Goal: Task Accomplishment & Management: Use online tool/utility

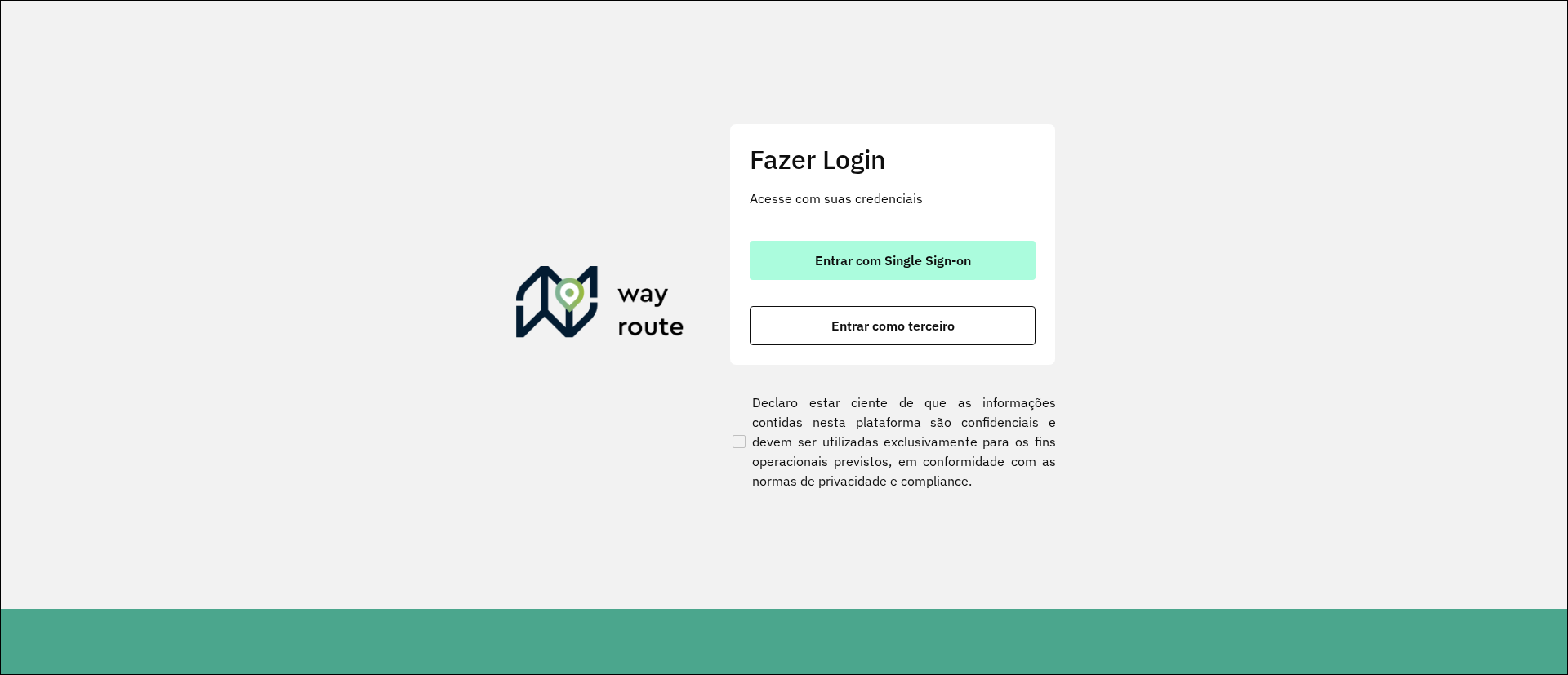
click at [852, 265] on span "Entrar com Single Sign-on" at bounding box center [893, 260] width 156 height 13
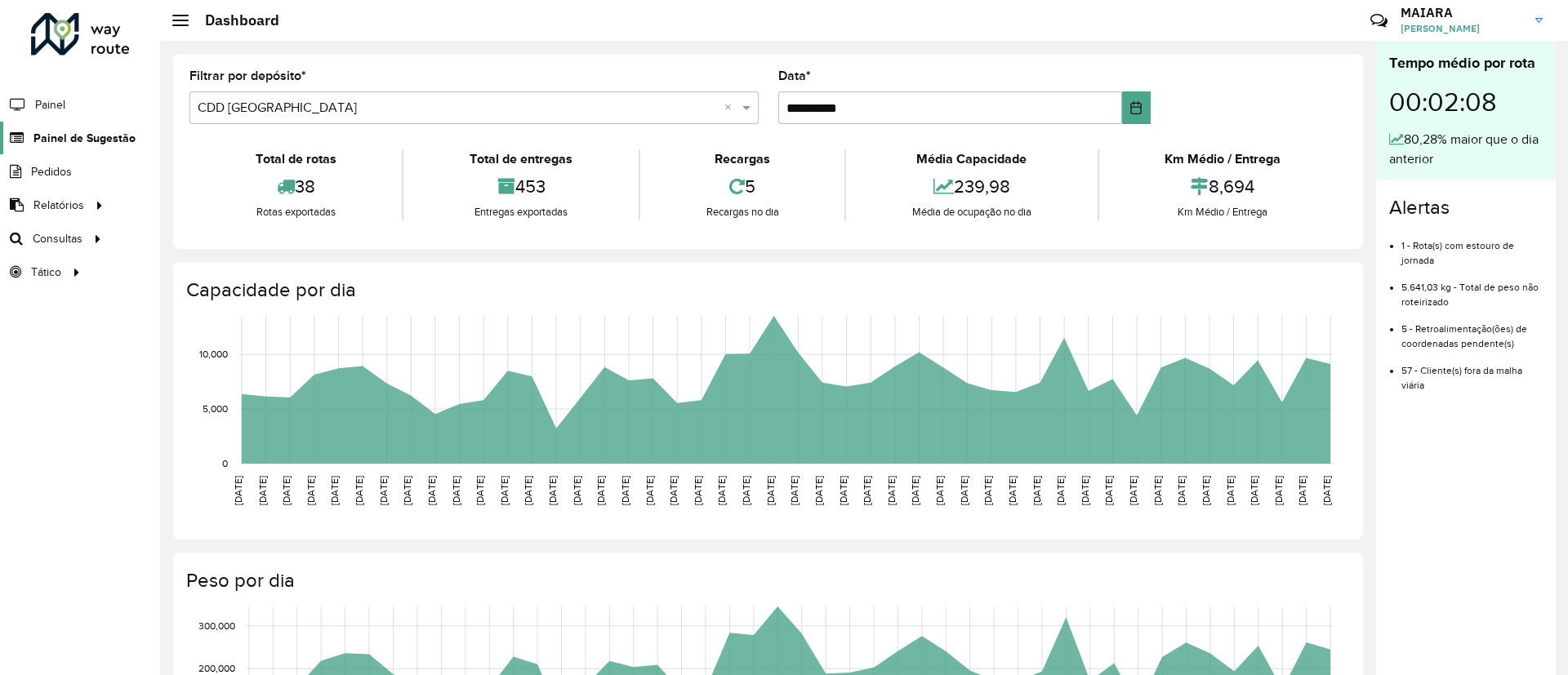
click at [60, 128] on link "Painel de Sugestão" at bounding box center [67, 137] width 136 height 32
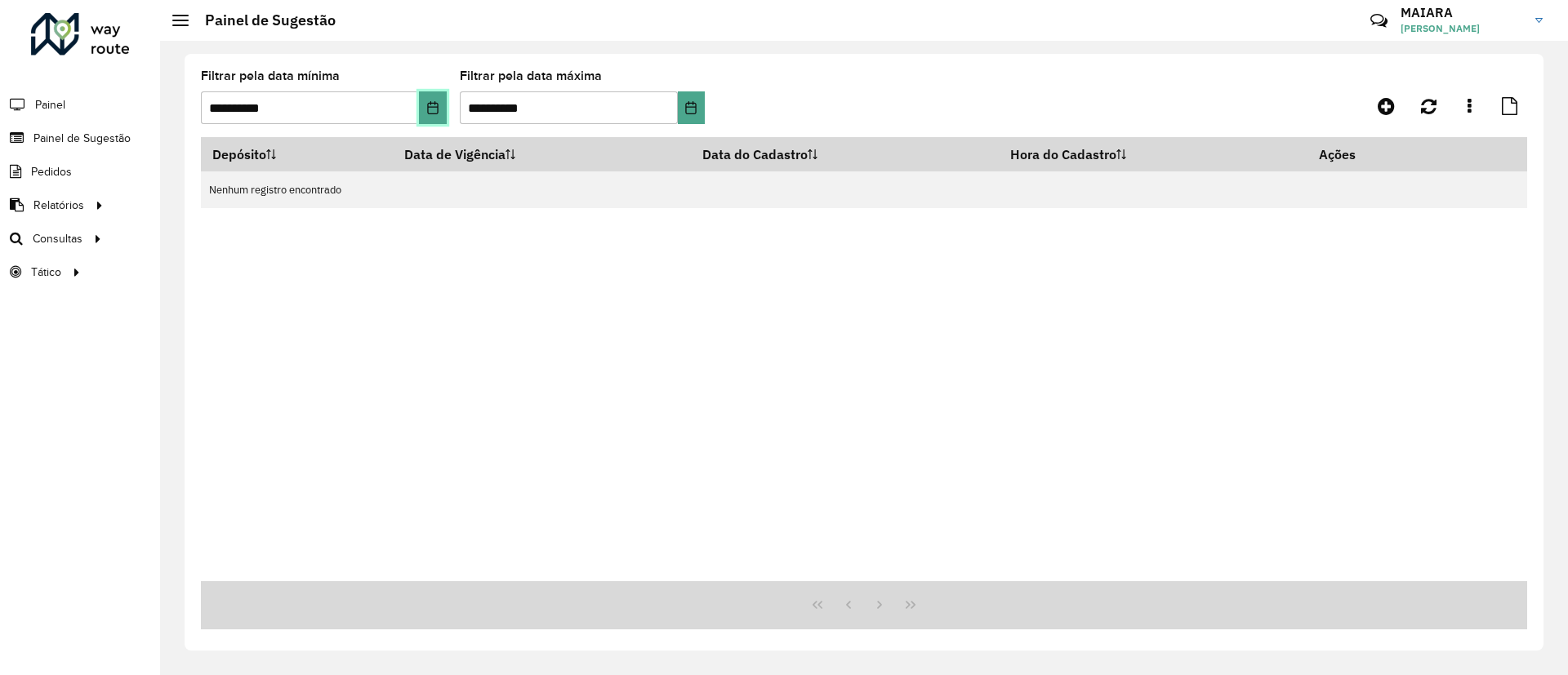
click at [431, 103] on icon "Choose Date" at bounding box center [432, 108] width 11 height 13
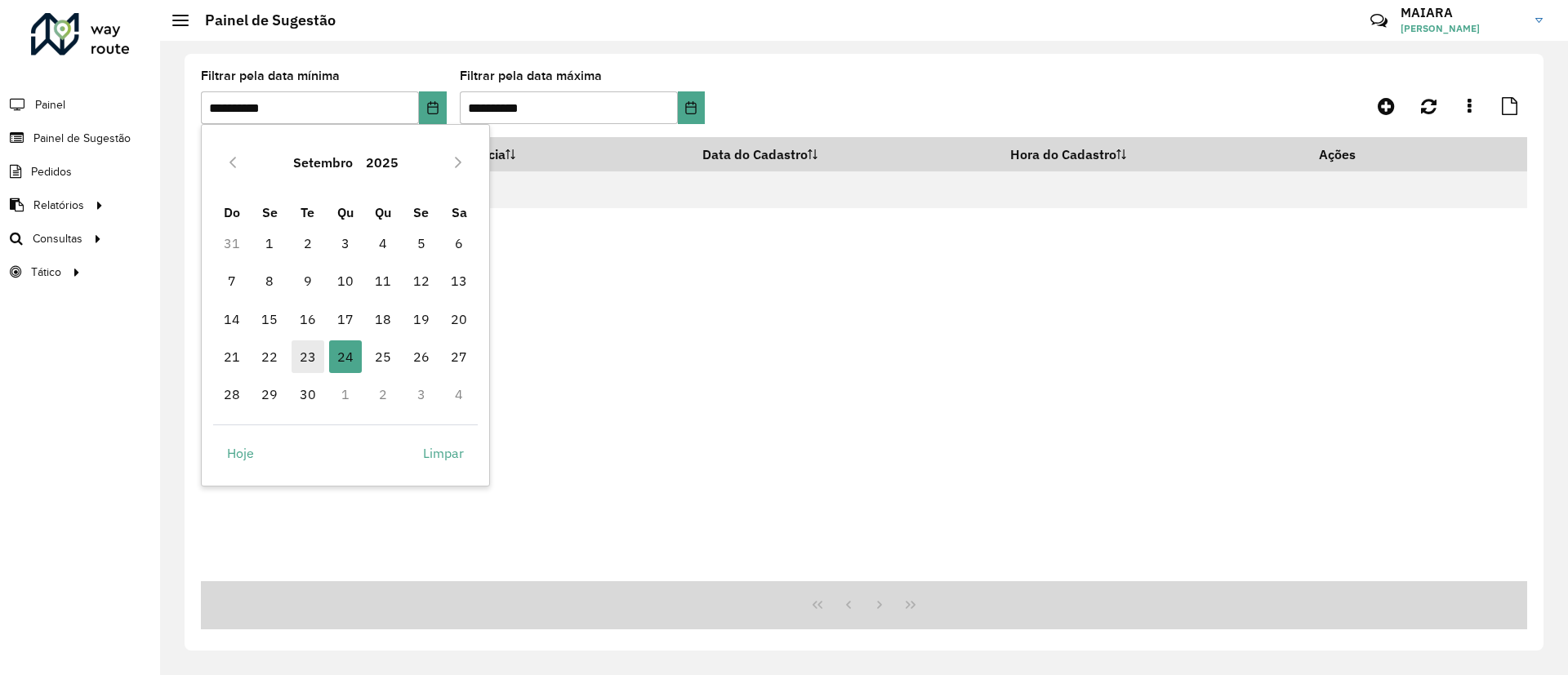
click at [308, 348] on span "23" at bounding box center [307, 356] width 32 height 32
type input "**********"
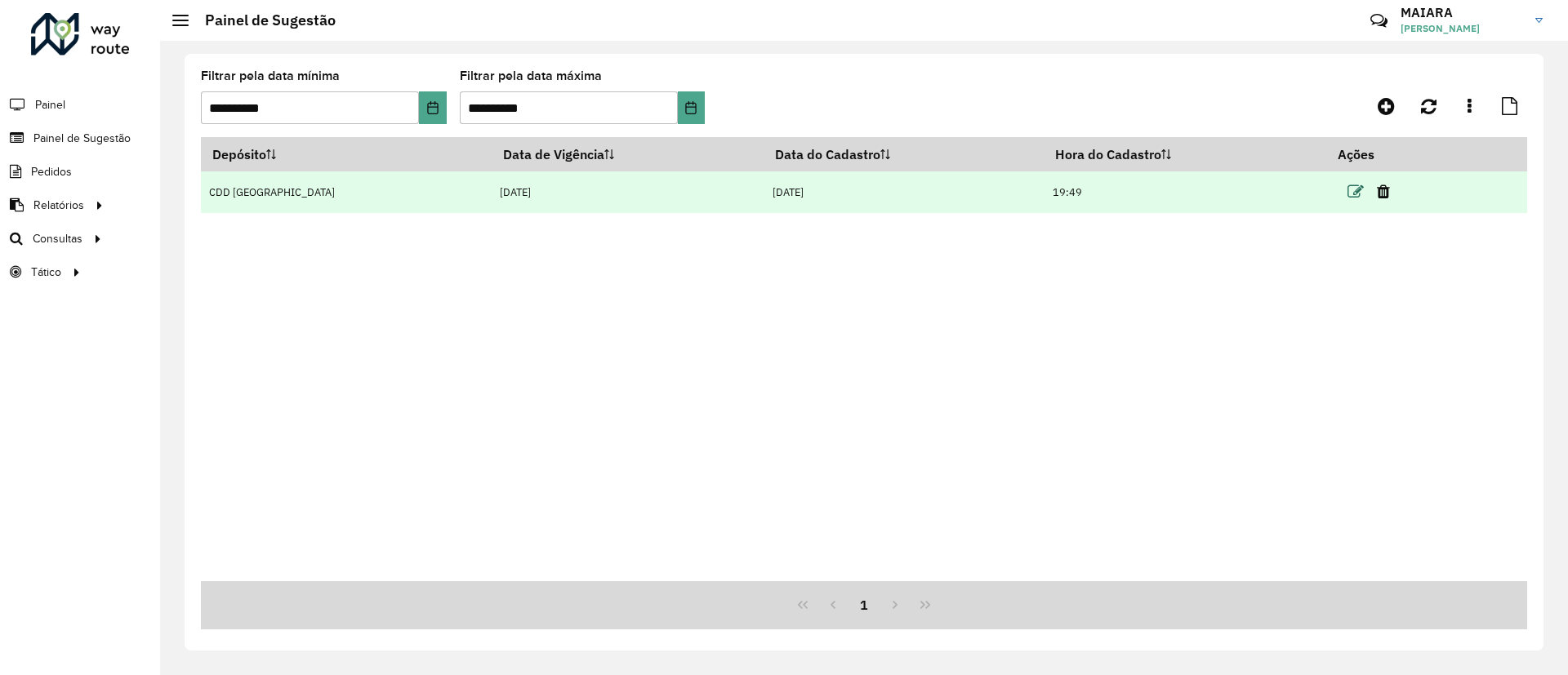
click at [1347, 185] on icon at bounding box center [1355, 192] width 17 height 17
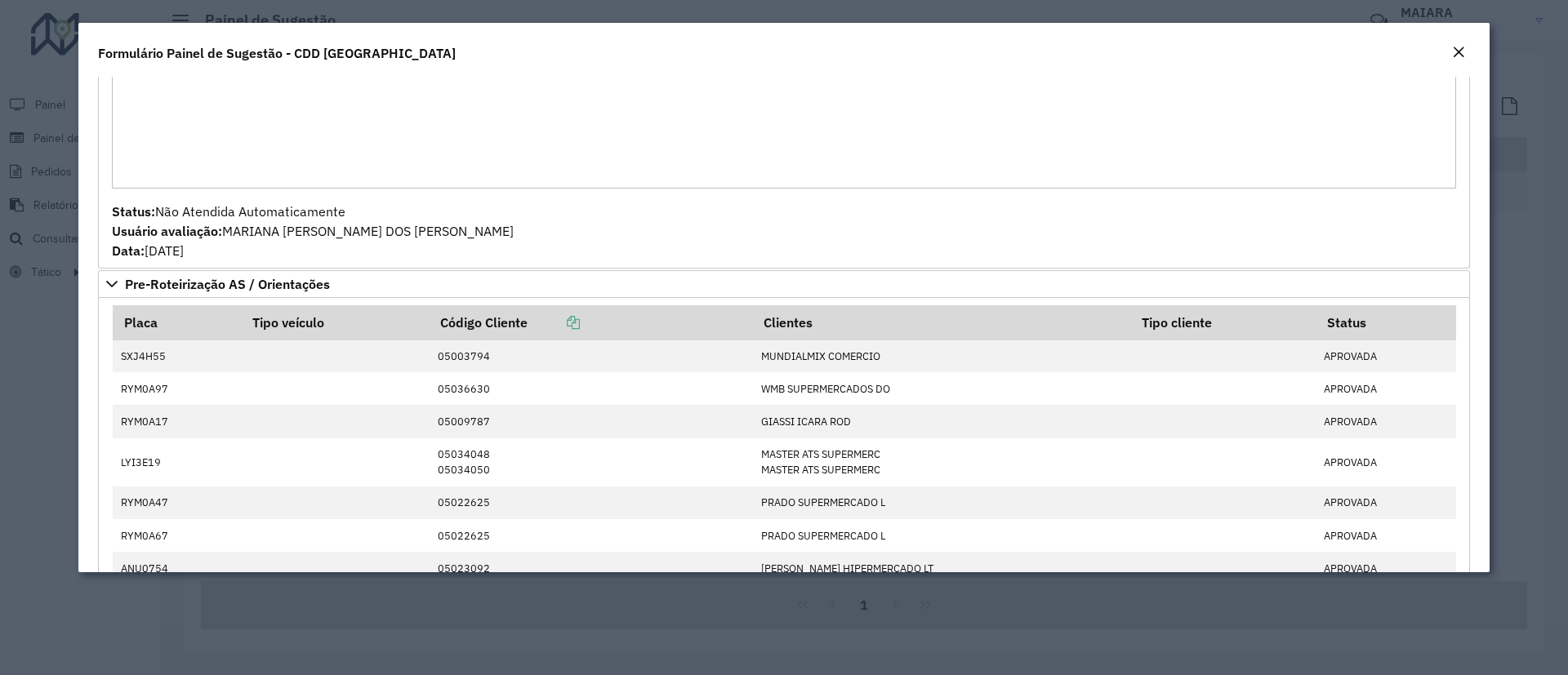
scroll to position [857, 0]
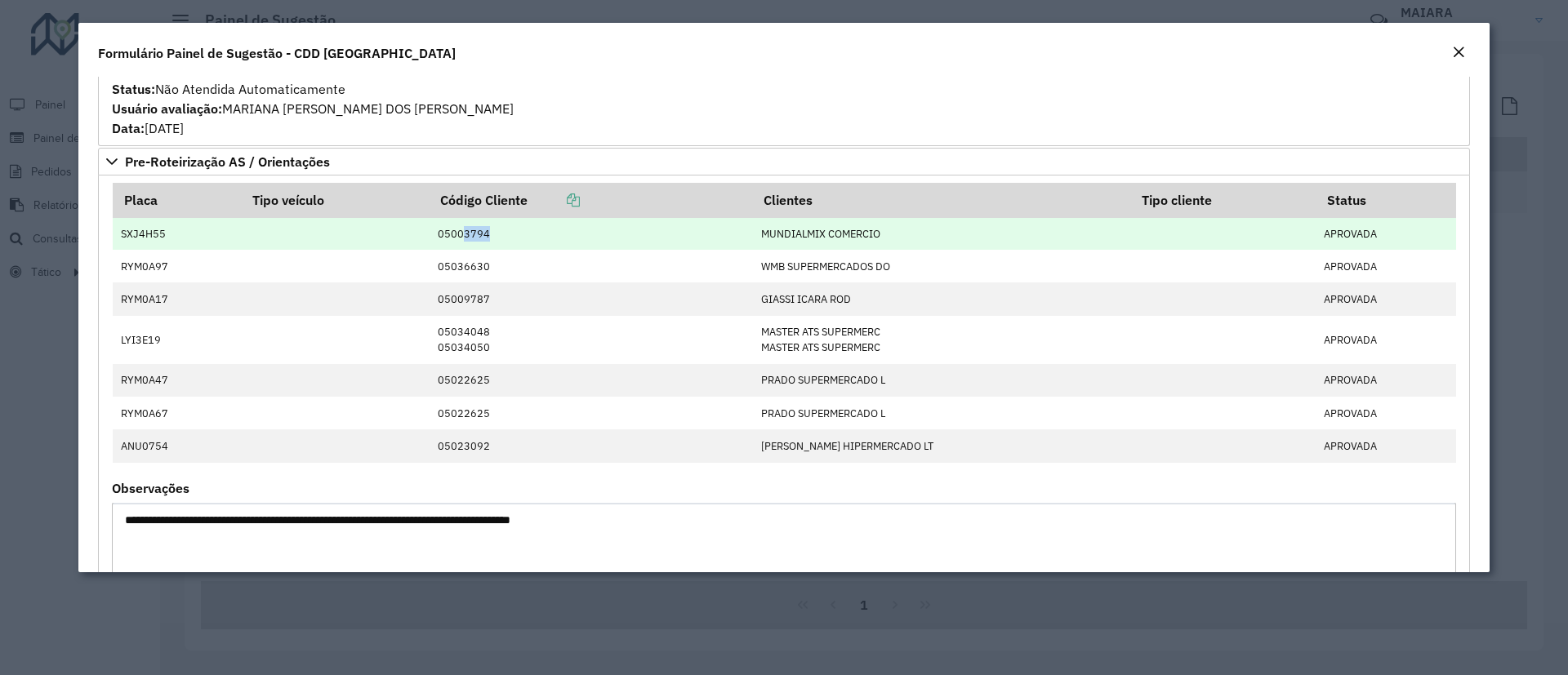
drag, startPoint x: 479, startPoint y: 236, endPoint x: 516, endPoint y: 236, distance: 37.0
click at [516, 236] on td "05003794" at bounding box center [590, 234] width 323 height 32
copy td "3794"
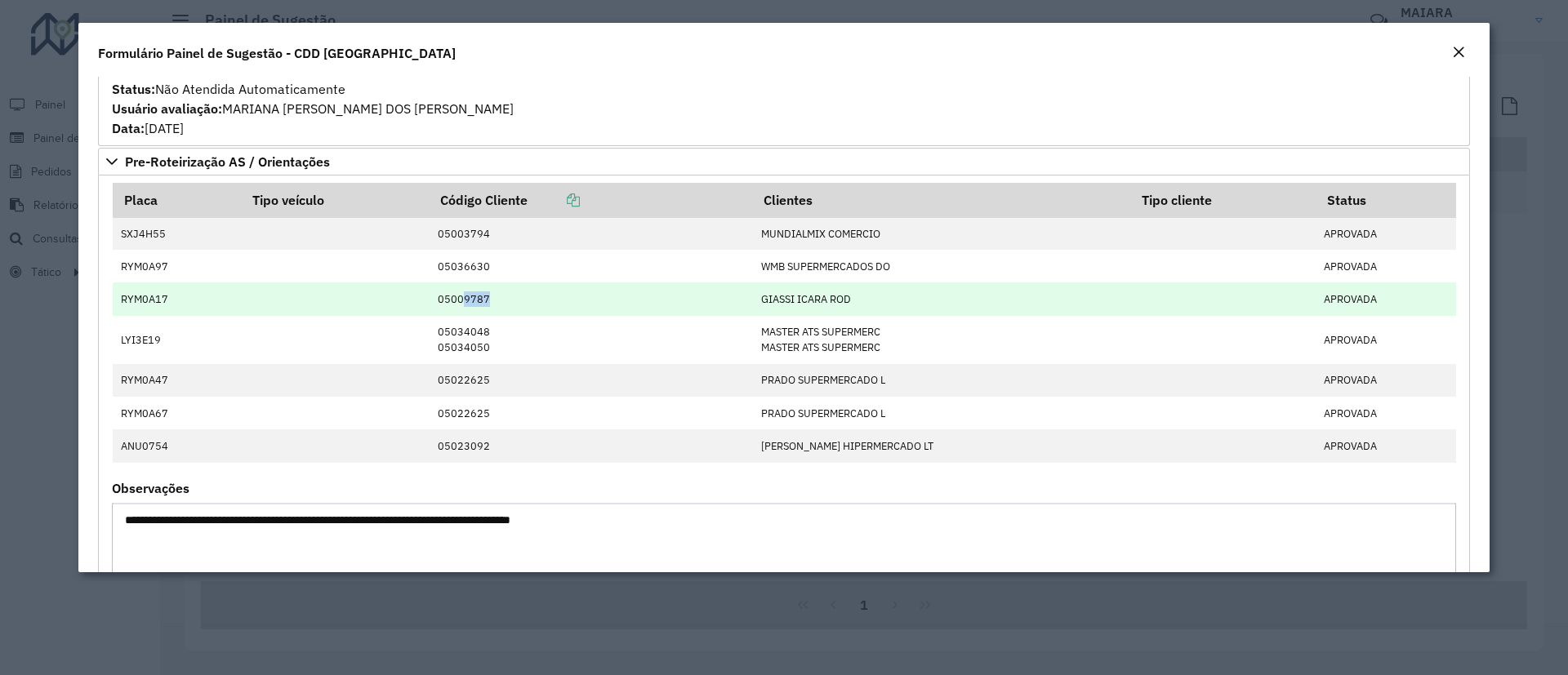
drag, startPoint x: 481, startPoint y: 295, endPoint x: 517, endPoint y: 297, distance: 36.1
click at [517, 297] on td "05009787" at bounding box center [590, 299] width 323 height 32
copy td "9787"
